Goal: Task Accomplishment & Management: Manage account settings

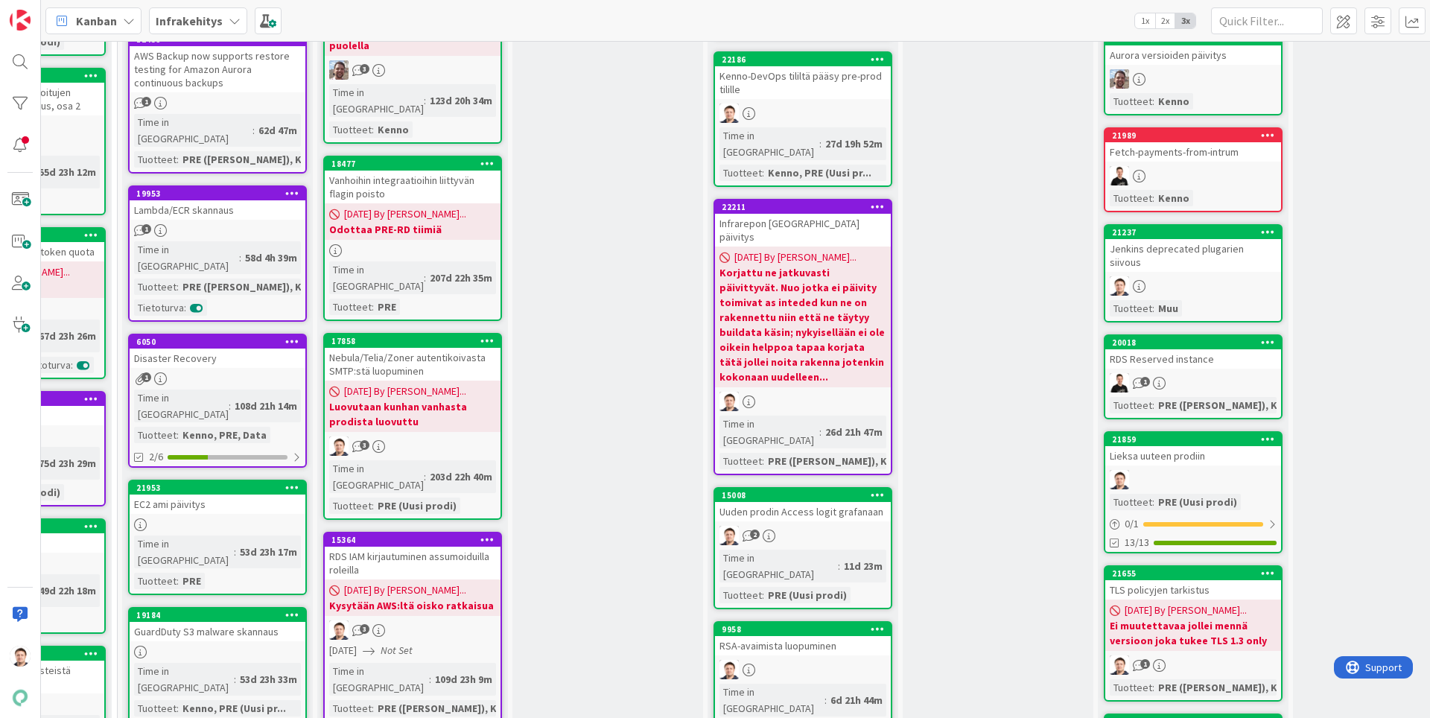
scroll to position [385, 521]
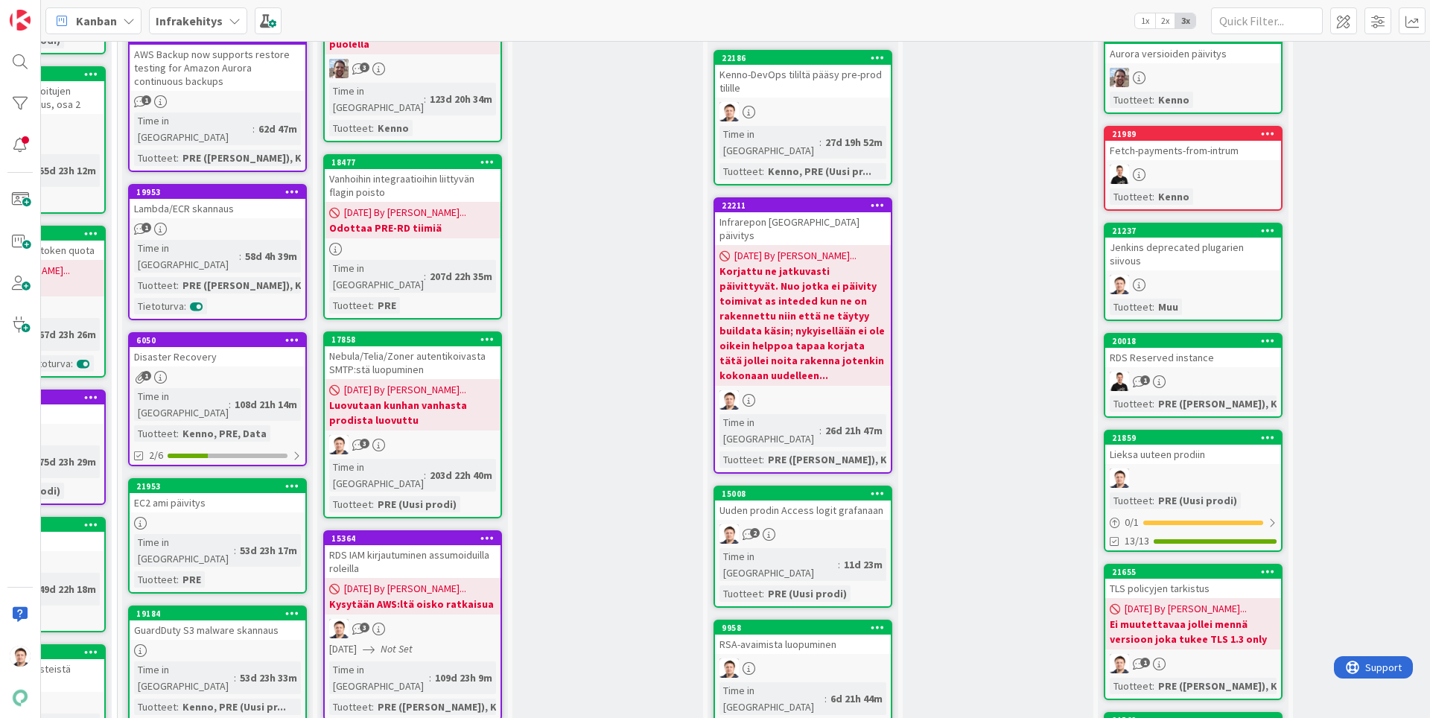
click at [857, 635] on div "RSA-avaimista luopuminen" at bounding box center [803, 644] width 176 height 19
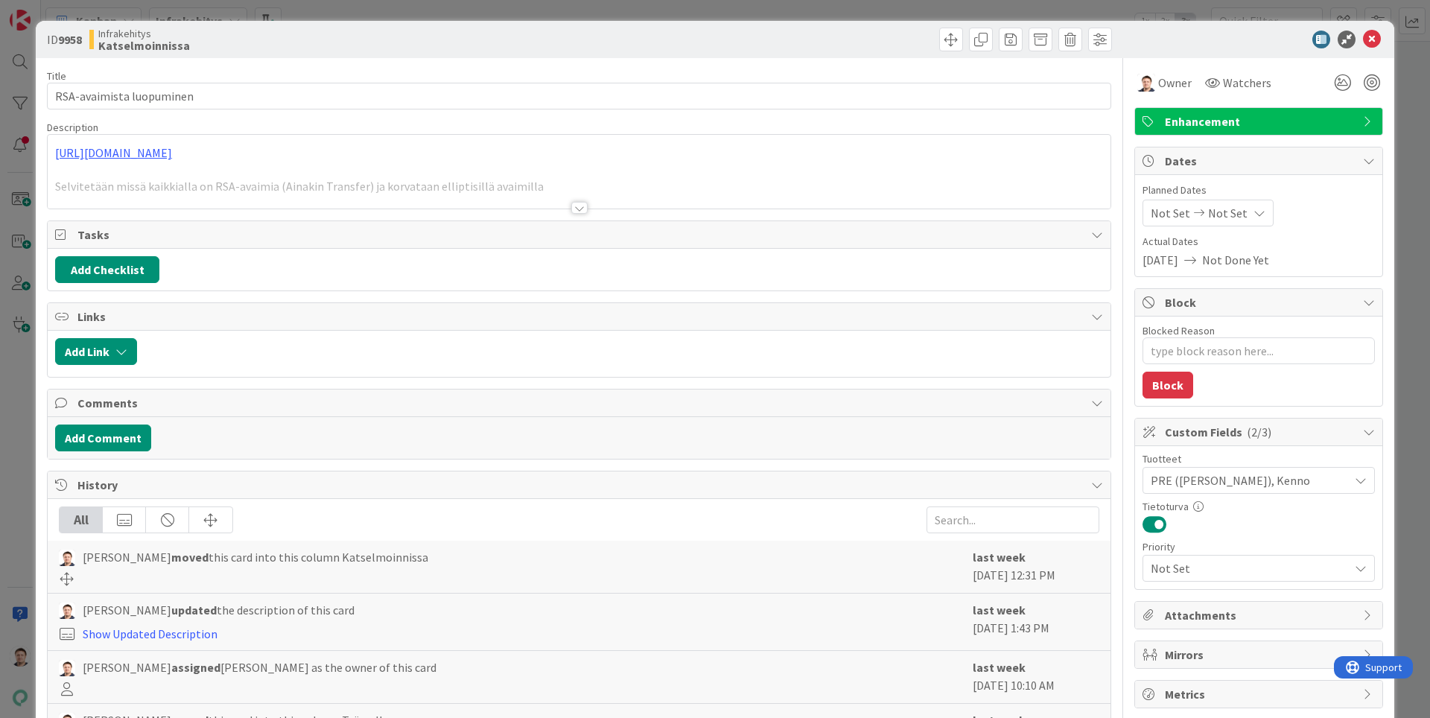
click at [584, 204] on div at bounding box center [579, 208] width 16 height 12
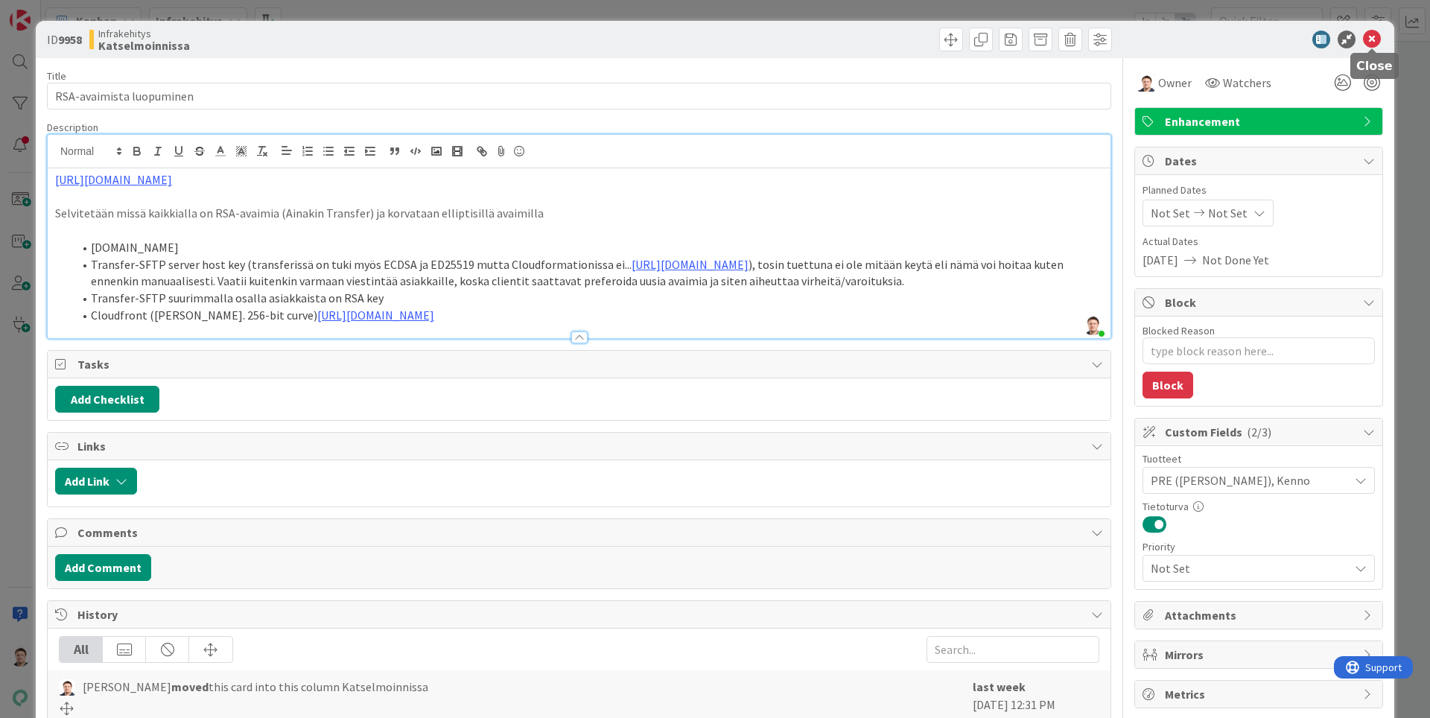
click at [1377, 33] on icon at bounding box center [1372, 40] width 18 height 18
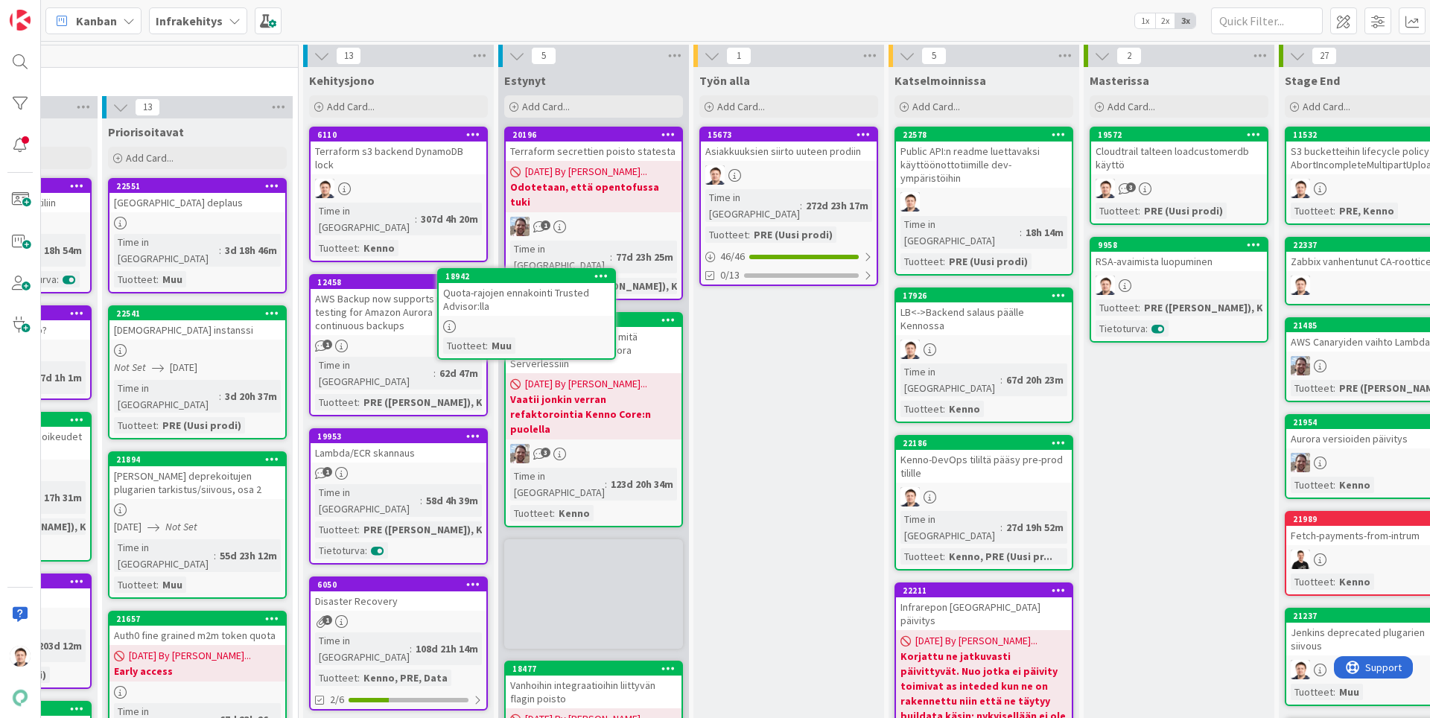
scroll to position [4, 340]
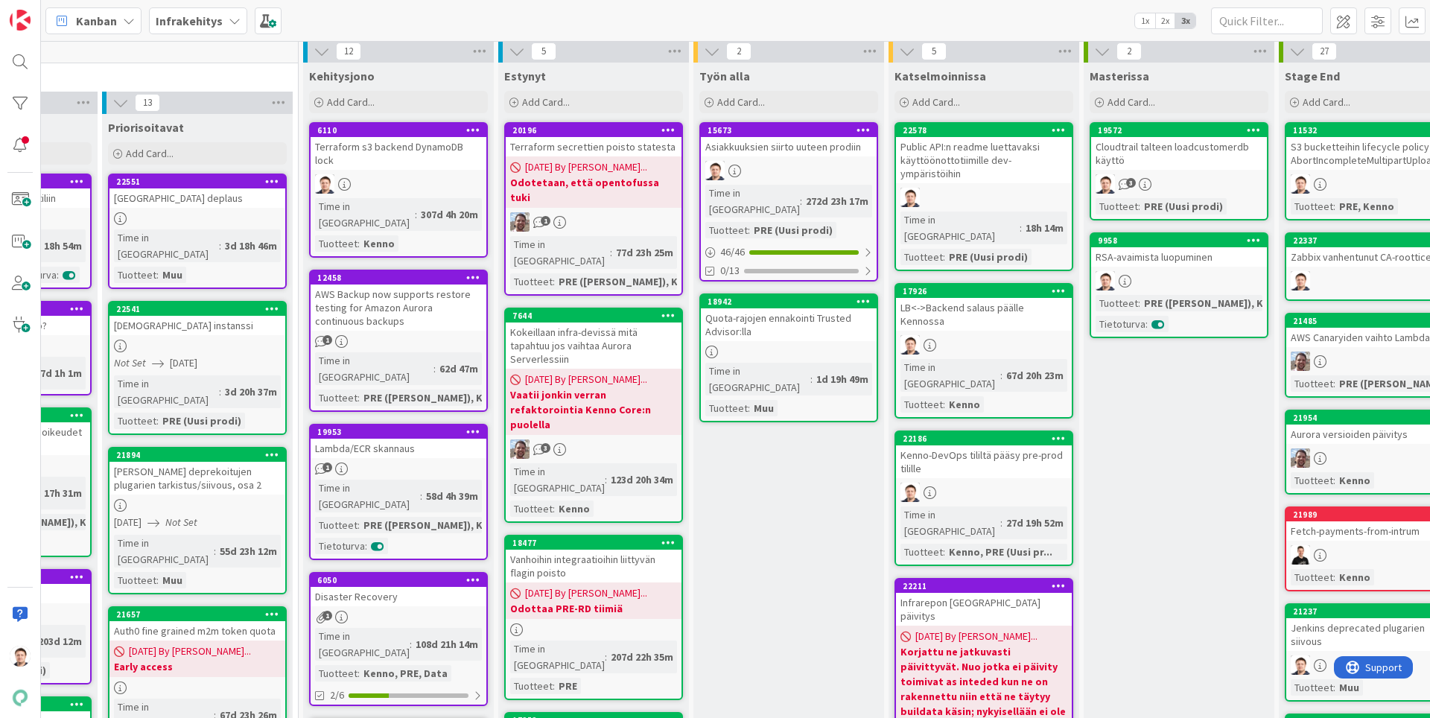
click at [801, 346] on div at bounding box center [789, 352] width 176 height 13
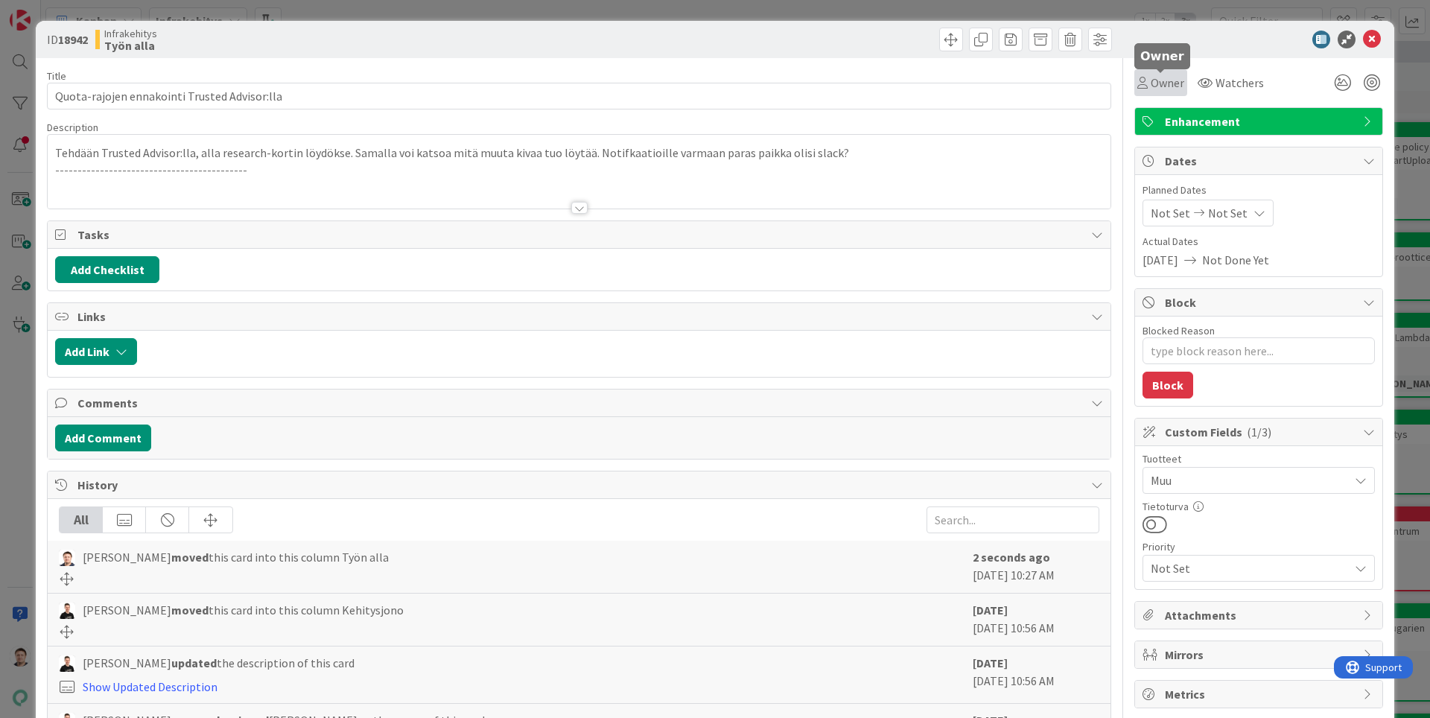
click at [1175, 80] on span "Owner" at bounding box center [1168, 83] width 34 height 18
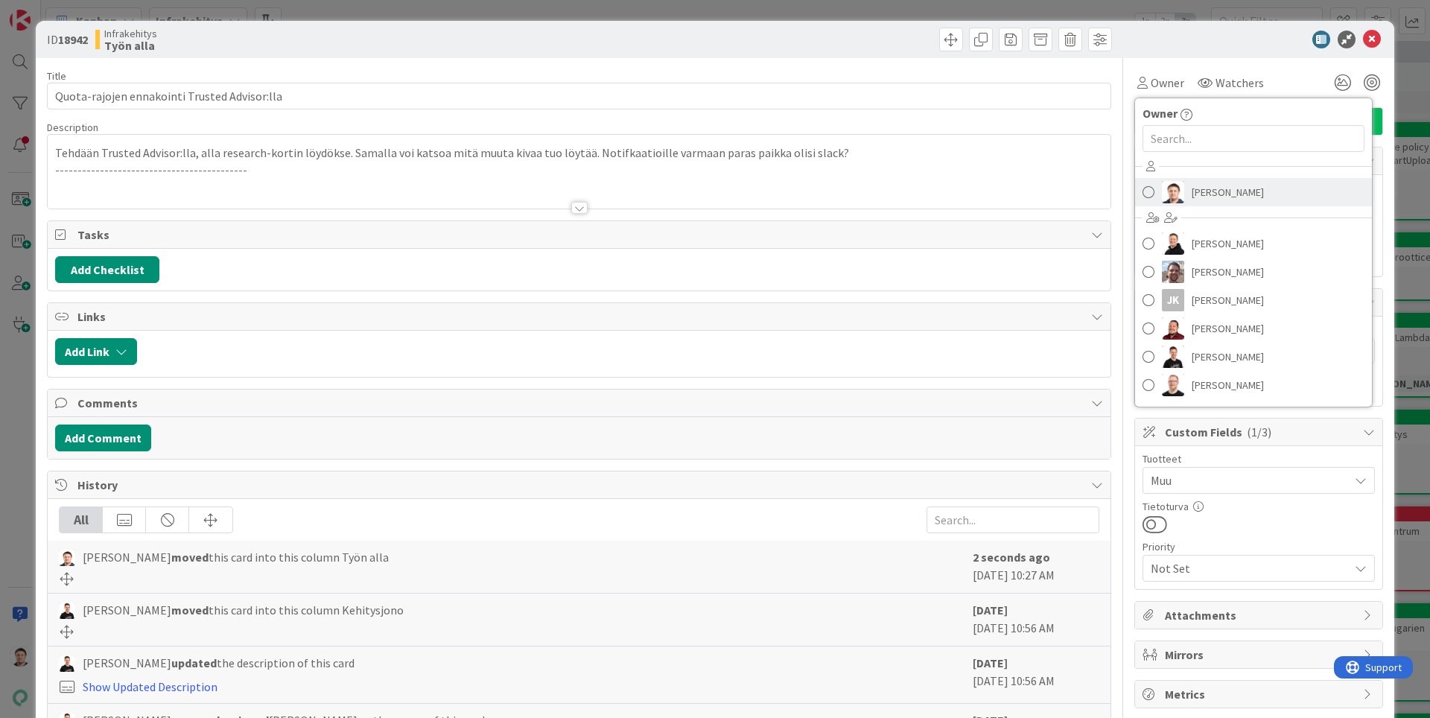
click at [1185, 188] on link "[PERSON_NAME]" at bounding box center [1253, 192] width 237 height 28
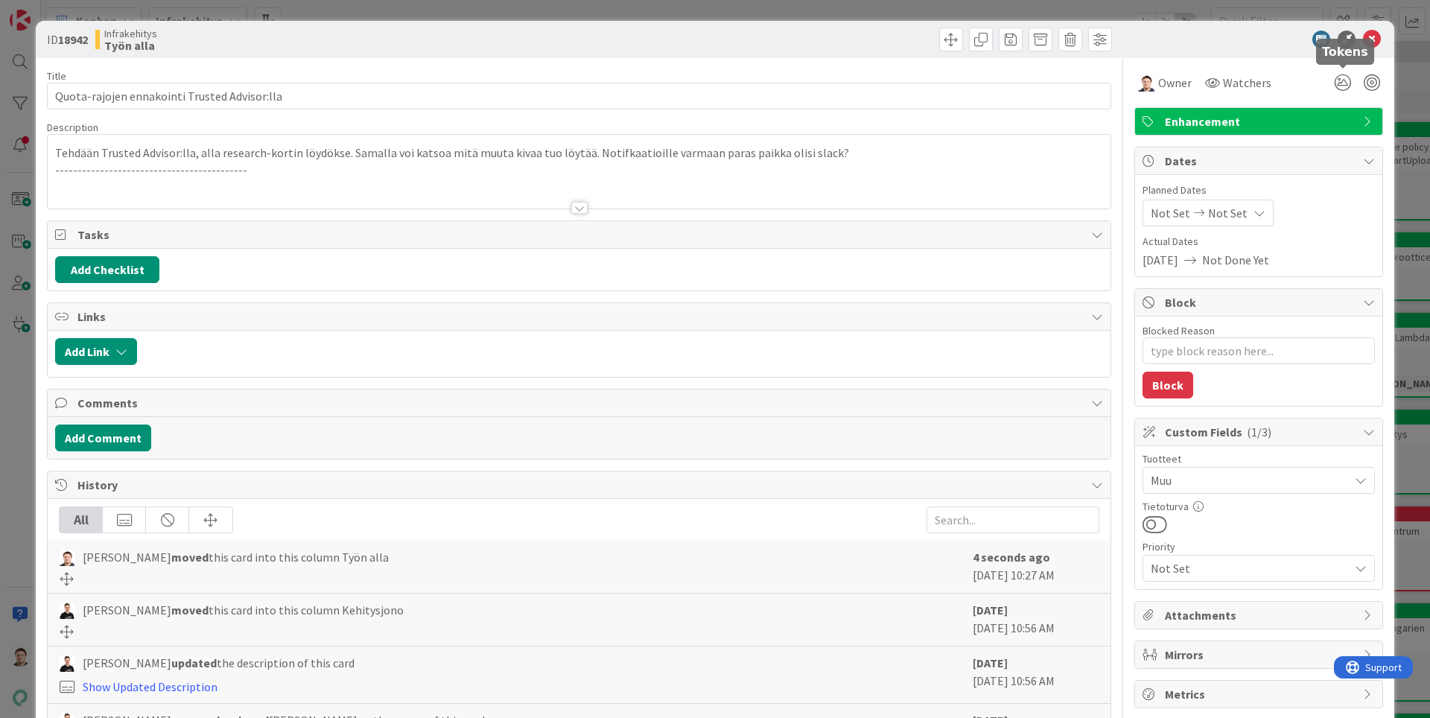
type textarea "x"
click at [1372, 45] on icon at bounding box center [1372, 40] width 18 height 18
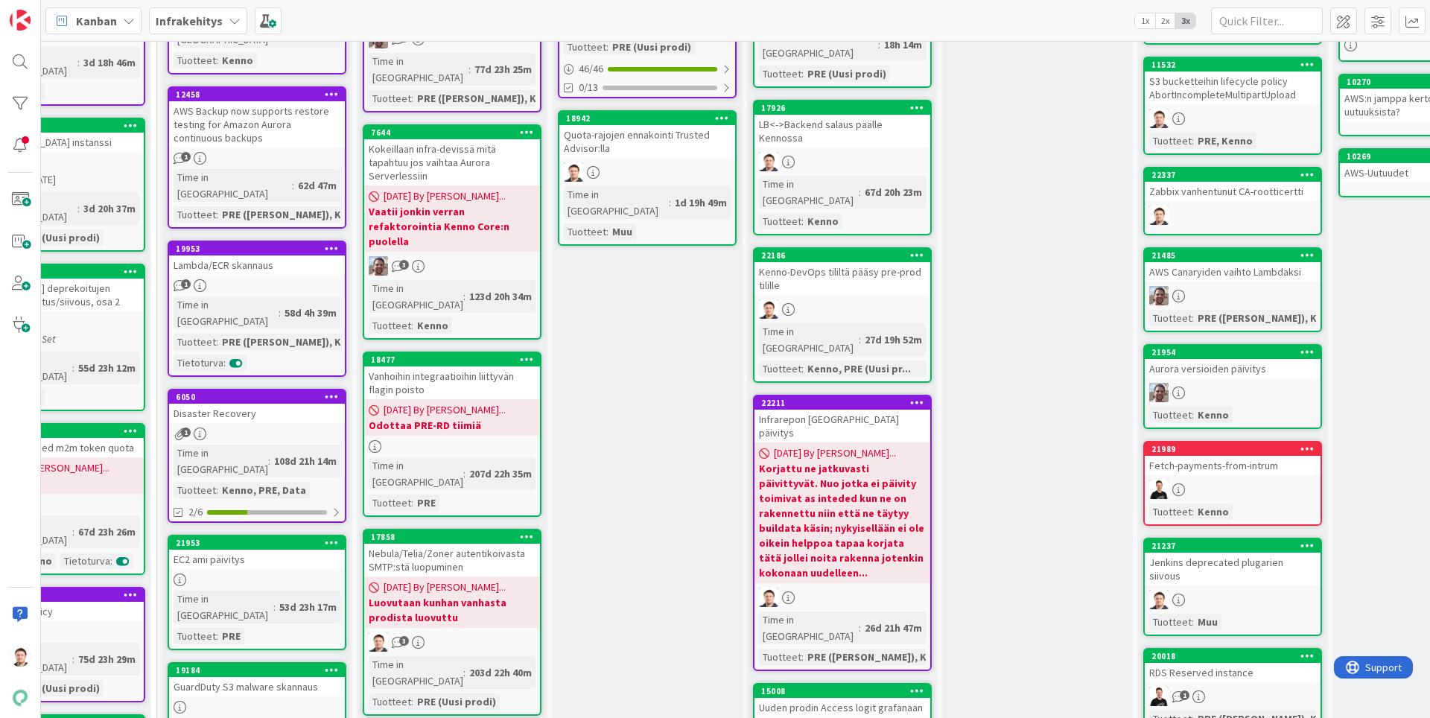
scroll to position [0, 482]
